Goal: Contribute content

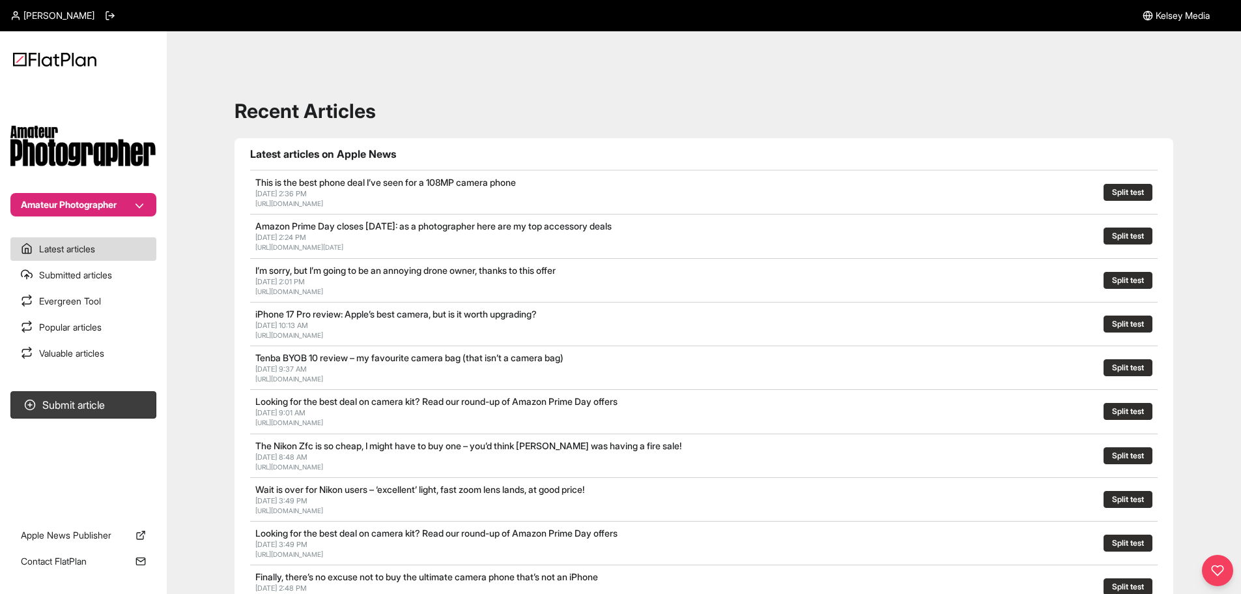
click at [136, 202] on button "Amateur Photographer" at bounding box center [83, 204] width 146 height 23
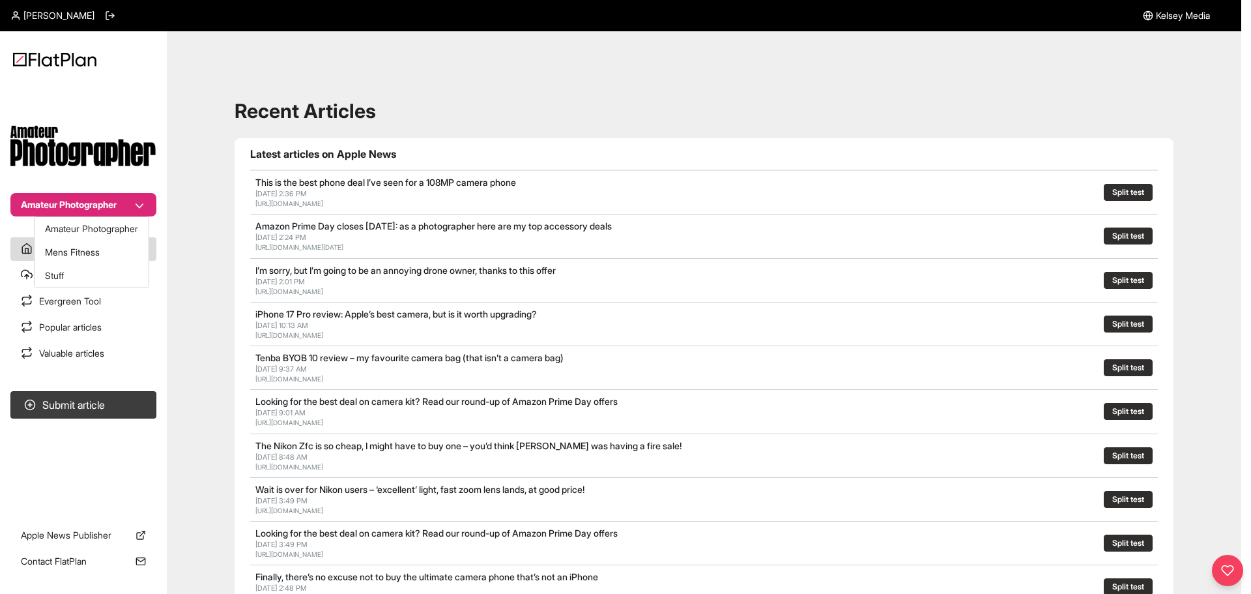
click at [136, 202] on button "Amateur Photographer" at bounding box center [83, 204] width 146 height 23
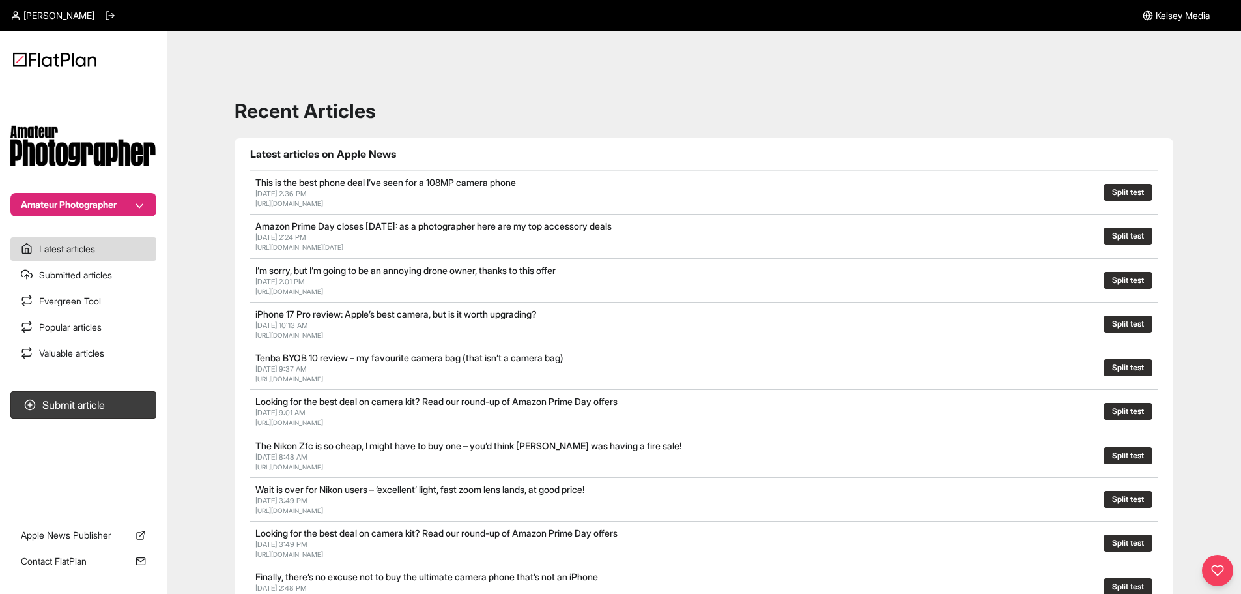
click at [136, 202] on button "Amateur Photographer" at bounding box center [83, 204] width 146 height 23
click at [137, 205] on button "Amateur Photographer" at bounding box center [83, 204] width 146 height 23
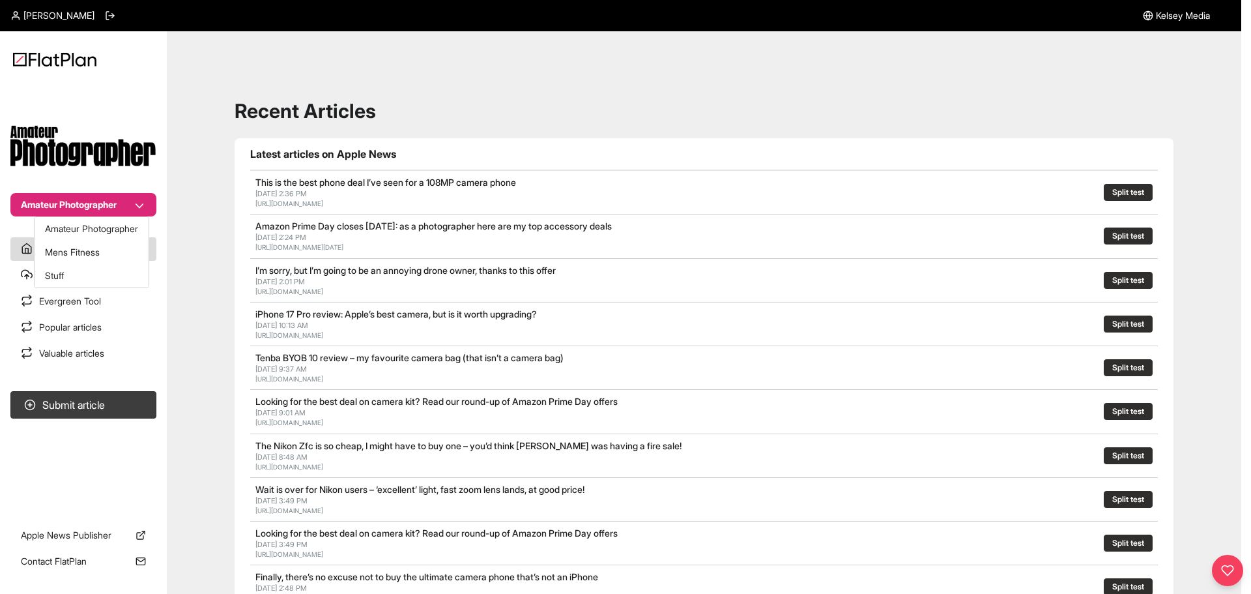
click at [137, 205] on button "Amateur Photographer" at bounding box center [83, 204] width 146 height 23
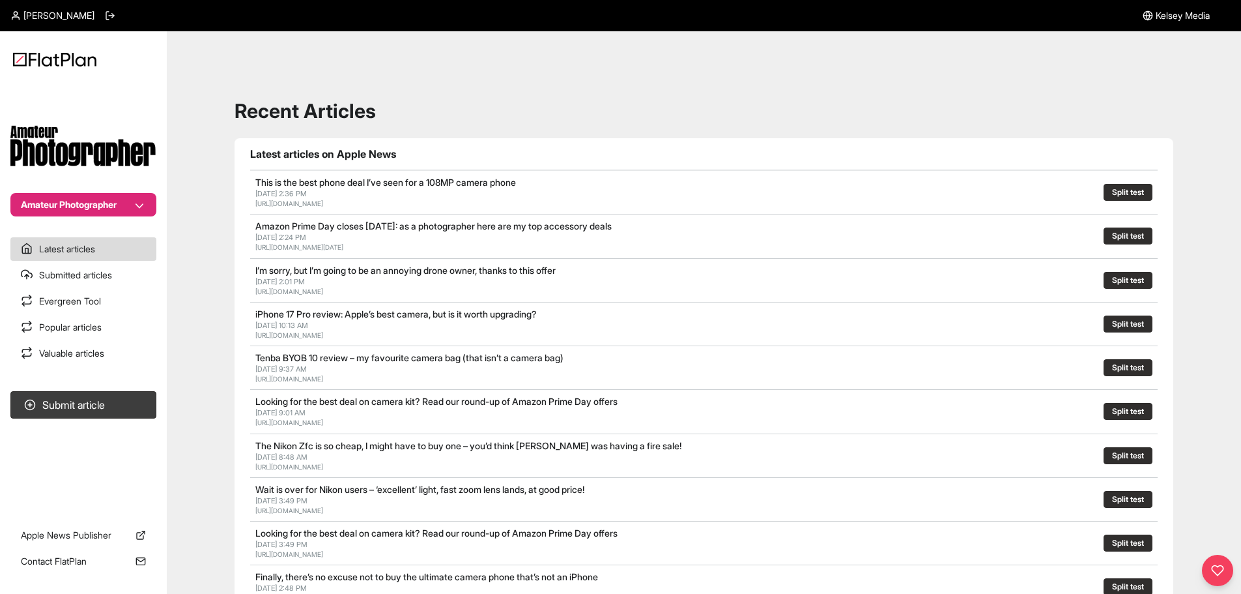
click at [90, 485] on section "Submit article" at bounding box center [83, 444] width 167 height 117
